Goal: Task Accomplishment & Management: Manage account settings

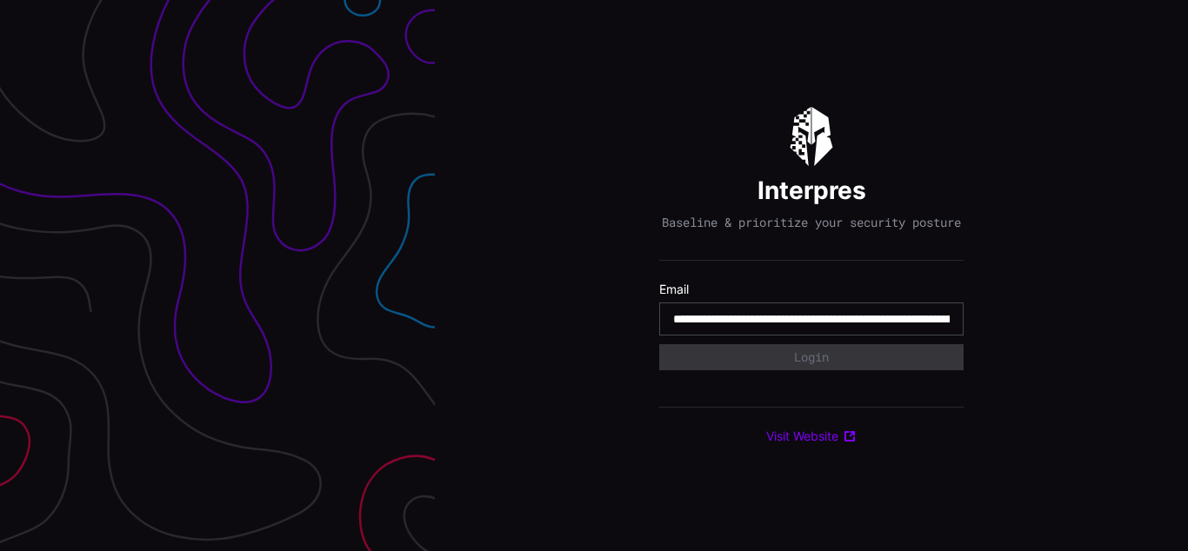
click at [811, 327] on input "**********" at bounding box center [811, 319] width 276 height 16
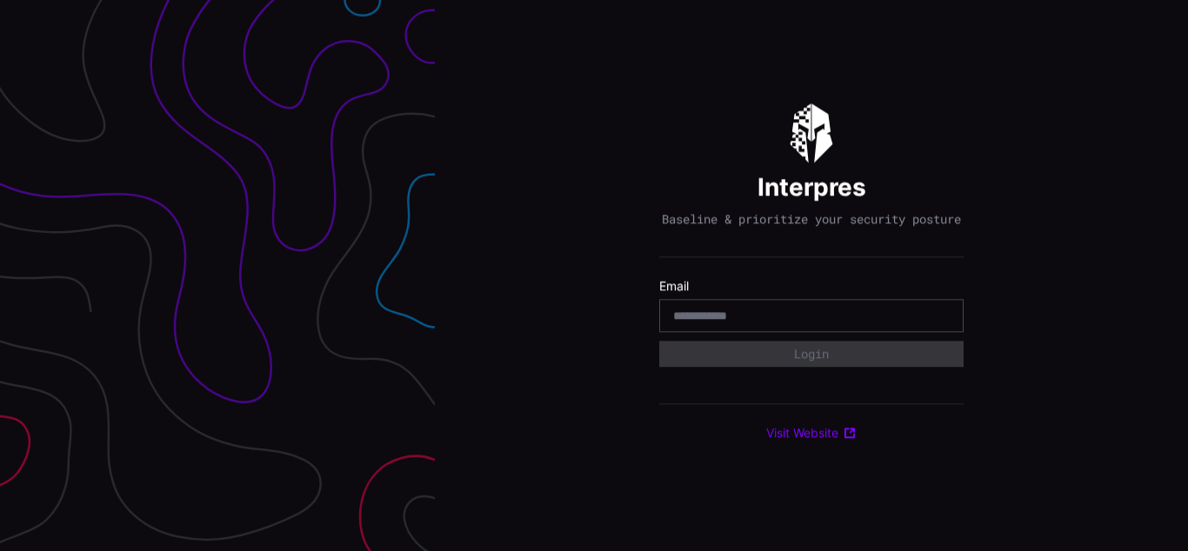
click at [594, 276] on div "Interpres Baseline & prioritize your security posture Email Login Visit Website" at bounding box center [811, 275] width 753 height 551
click at [217, 276] on div at bounding box center [217, 275] width 435 height 551
click at [594, 276] on div "Interpres Baseline & prioritize your security posture Email Login Visit Website" at bounding box center [811, 275] width 753 height 551
